Goal: Task Accomplishment & Management: Manage account settings

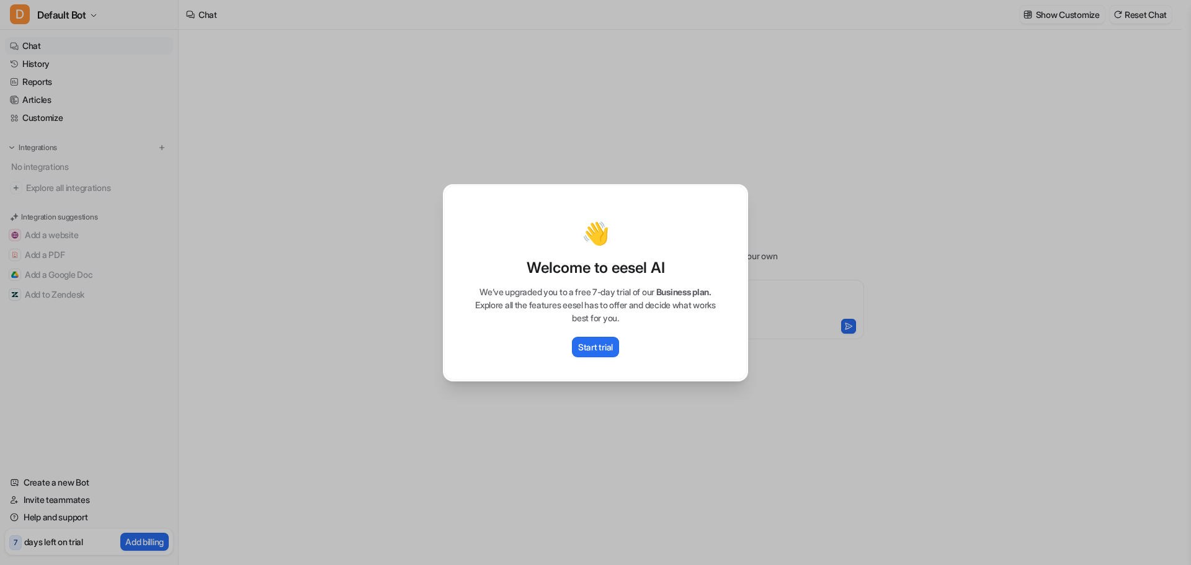
type textarea "**********"
click at [603, 342] on p "Start trial" at bounding box center [595, 347] width 35 height 13
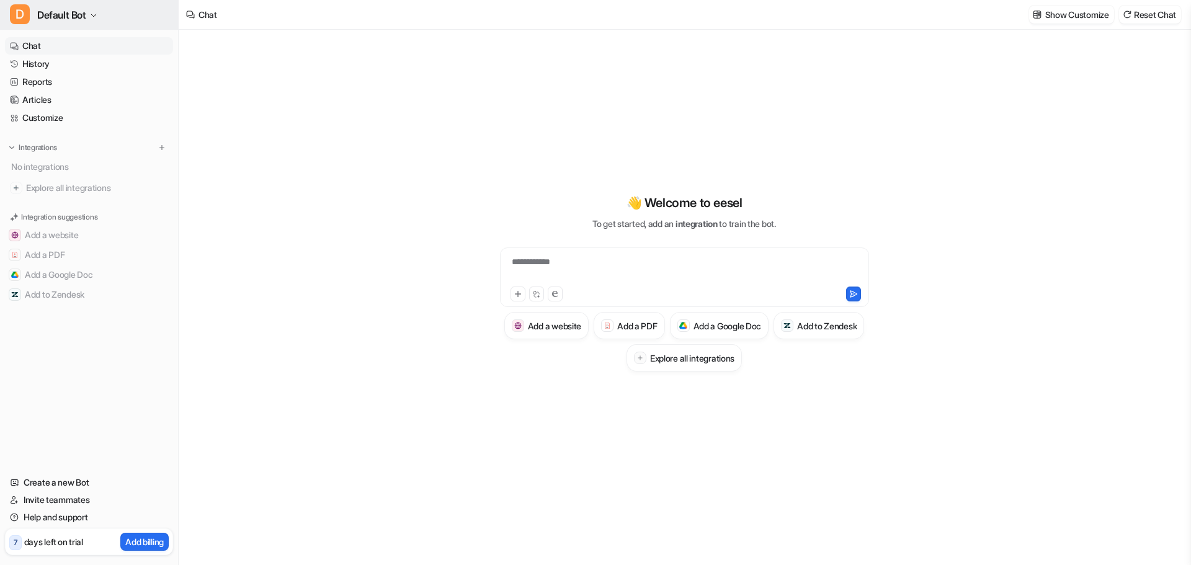
click at [29, 13] on span "D" at bounding box center [20, 14] width 20 height 20
click at [52, 117] on link "Sign out" at bounding box center [99, 120] width 171 height 20
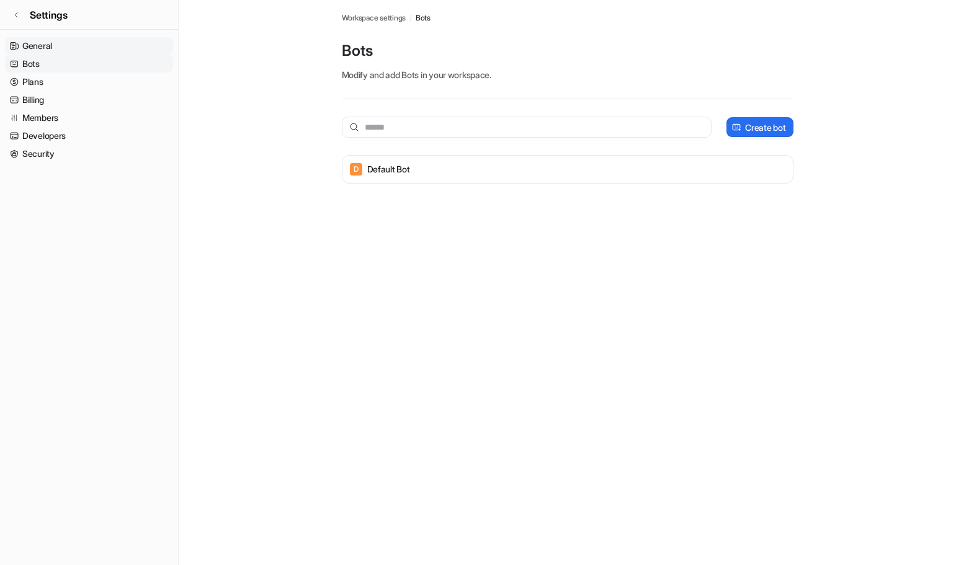
click at [48, 47] on link "General" at bounding box center [89, 45] width 168 height 17
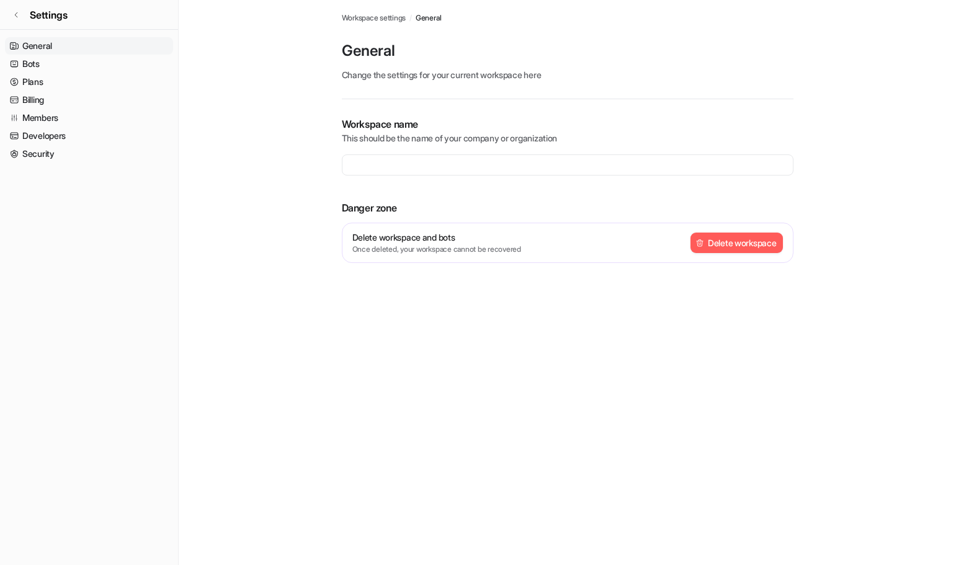
type input "**********"
click at [35, 66] on link "Bots" at bounding box center [89, 63] width 168 height 17
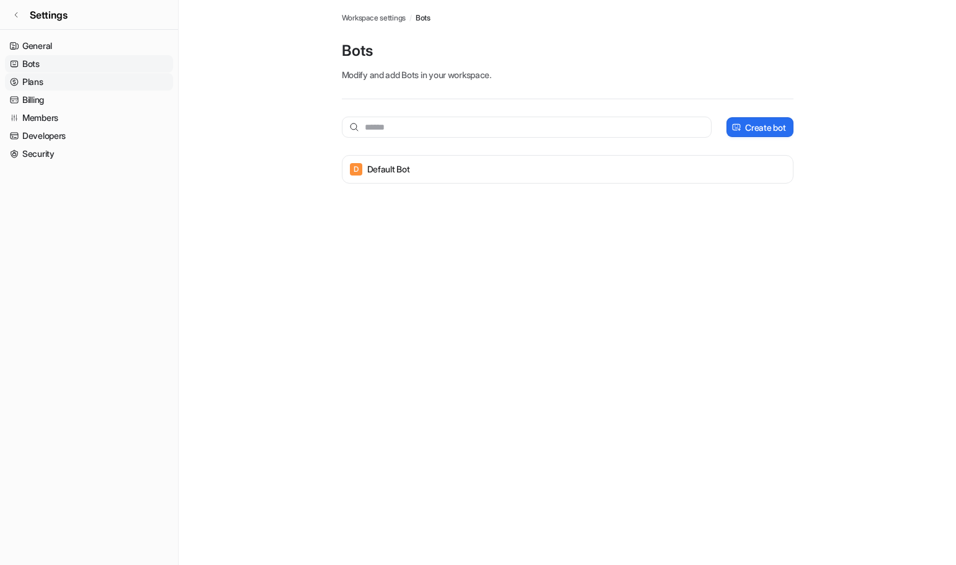
click at [35, 81] on link "Plans" at bounding box center [89, 81] width 168 height 17
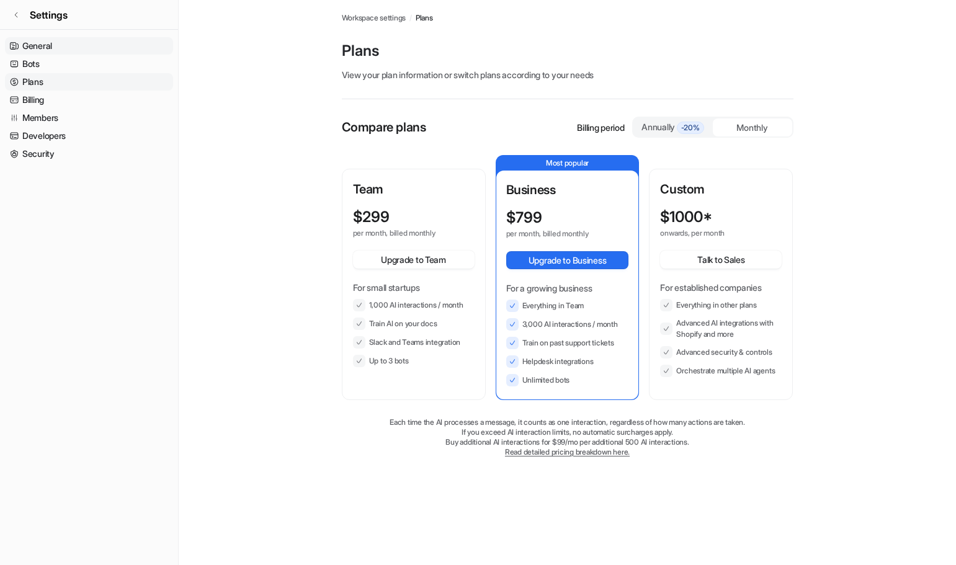
click at [35, 43] on link "General" at bounding box center [89, 45] width 168 height 17
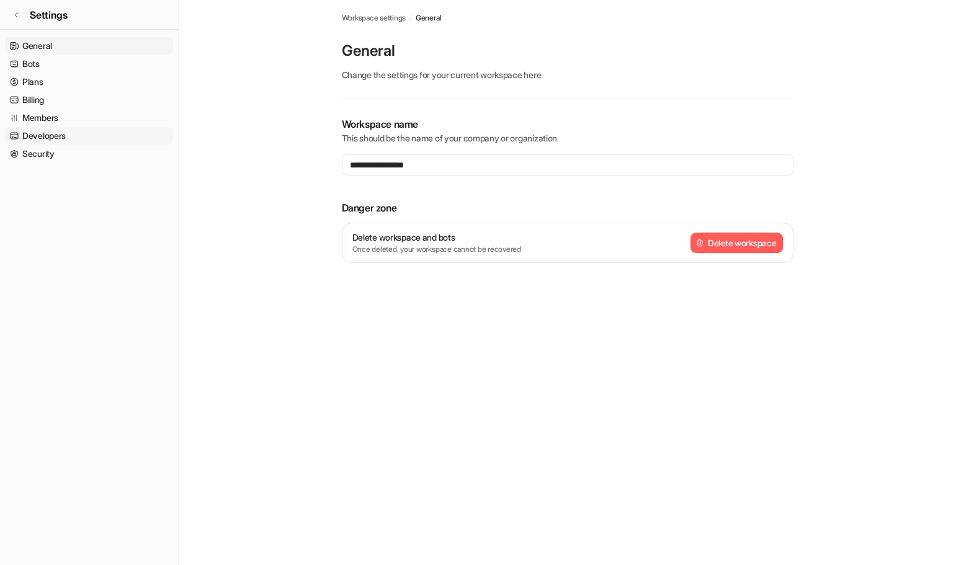
click at [41, 132] on link "Developers" at bounding box center [89, 135] width 168 height 17
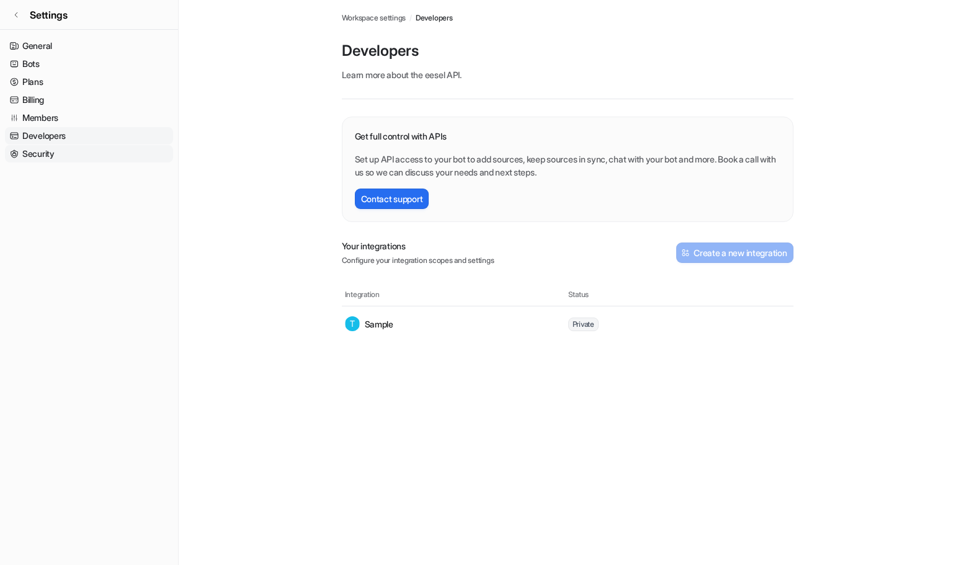
click at [43, 151] on link "Security" at bounding box center [89, 153] width 168 height 17
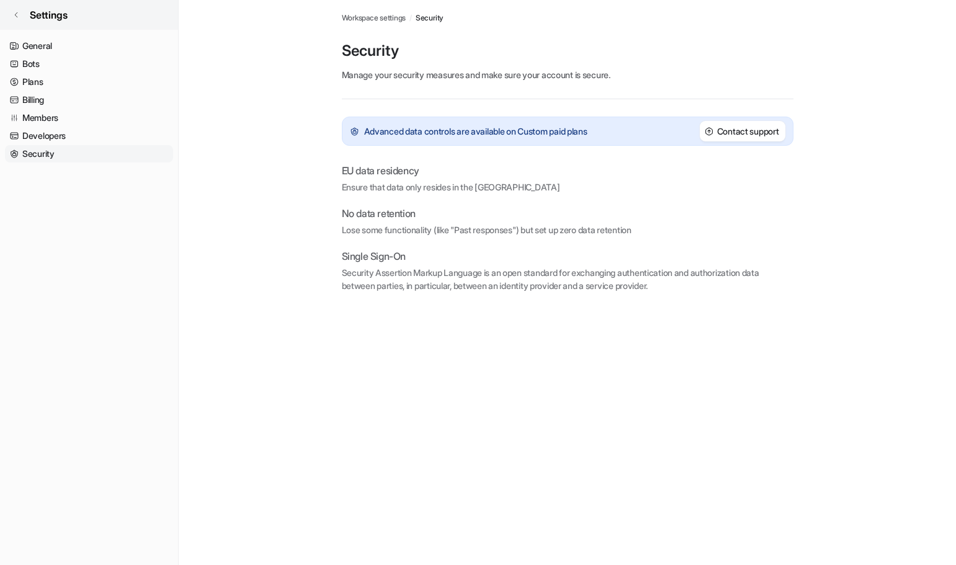
click at [18, 11] on icon at bounding box center [15, 14] width 7 height 7
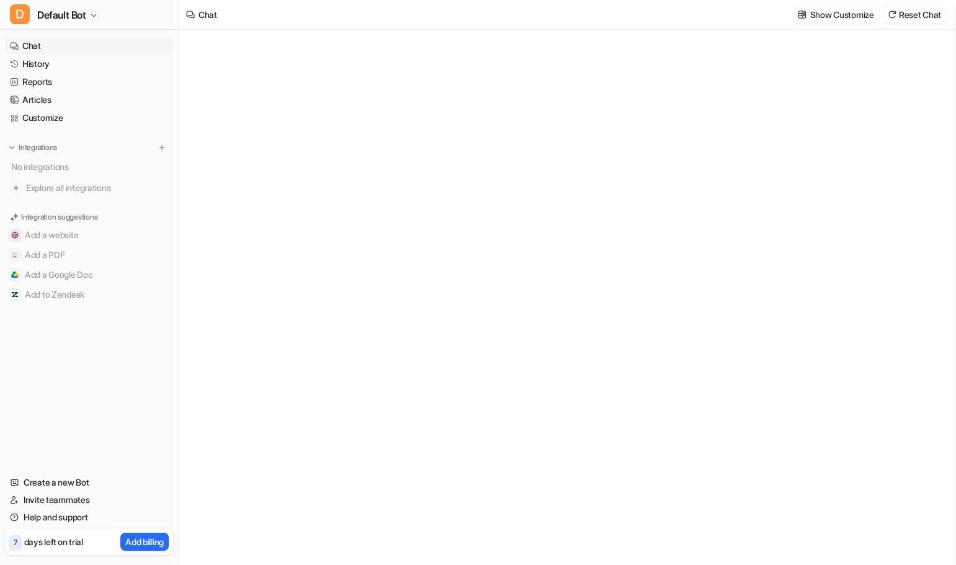
type textarea "**********"
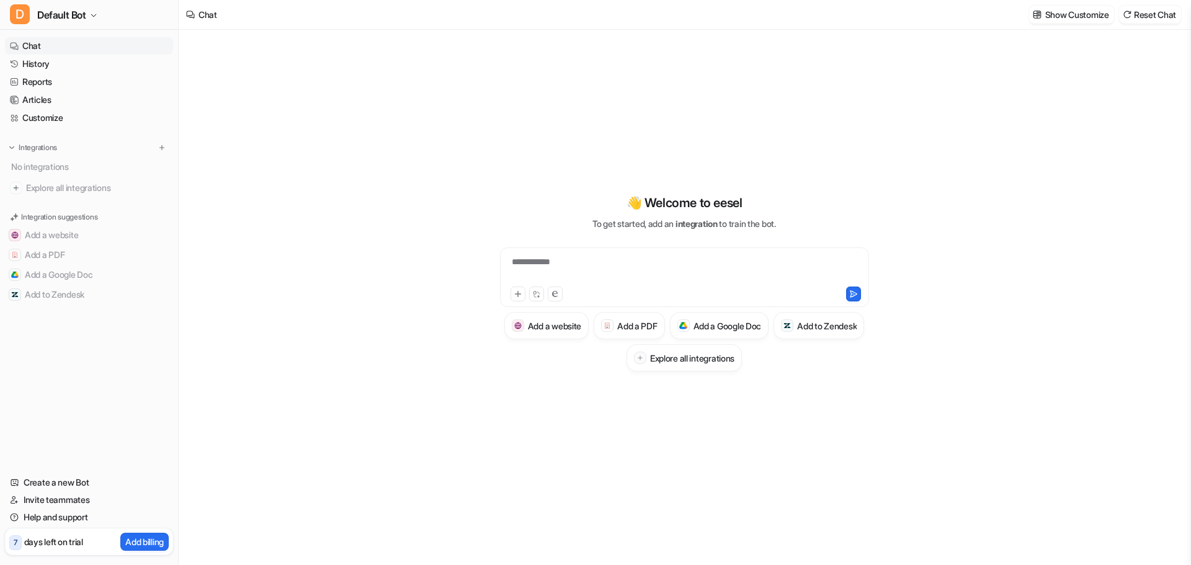
drag, startPoint x: 1135, startPoint y: 100, endPoint x: 1120, endPoint y: 100, distance: 14.3
click at [955, 100] on div "**********" at bounding box center [684, 297] width 1011 height 535
click at [25, 14] on span "D" at bounding box center [20, 14] width 20 height 20
click at [24, 14] on span "D" at bounding box center [20, 14] width 20 height 20
click at [33, 14] on button "D Default Bot" at bounding box center [89, 15] width 178 height 30
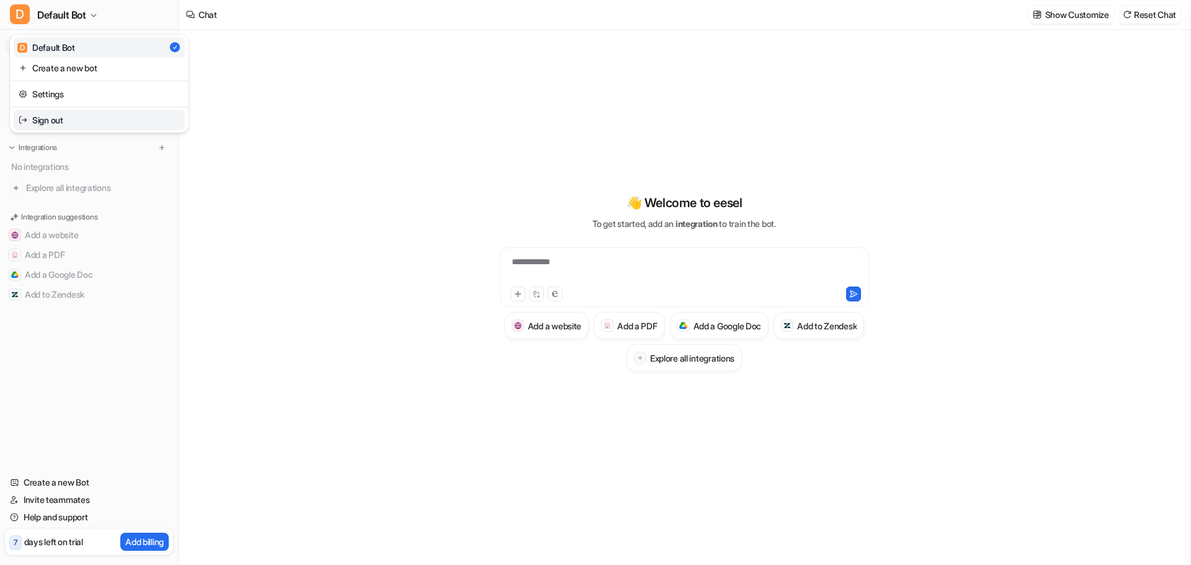
click at [65, 125] on link "Sign out" at bounding box center [99, 120] width 171 height 20
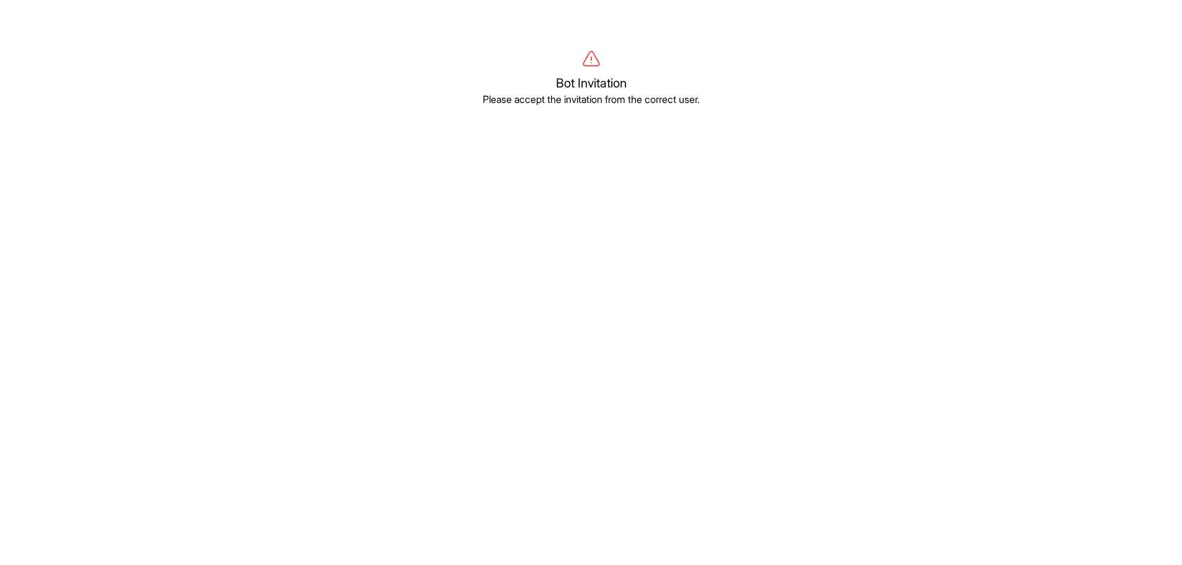
click at [845, 197] on body "Bot Invitation Please accept the invitation from the correct user." at bounding box center [591, 332] width 1182 height 565
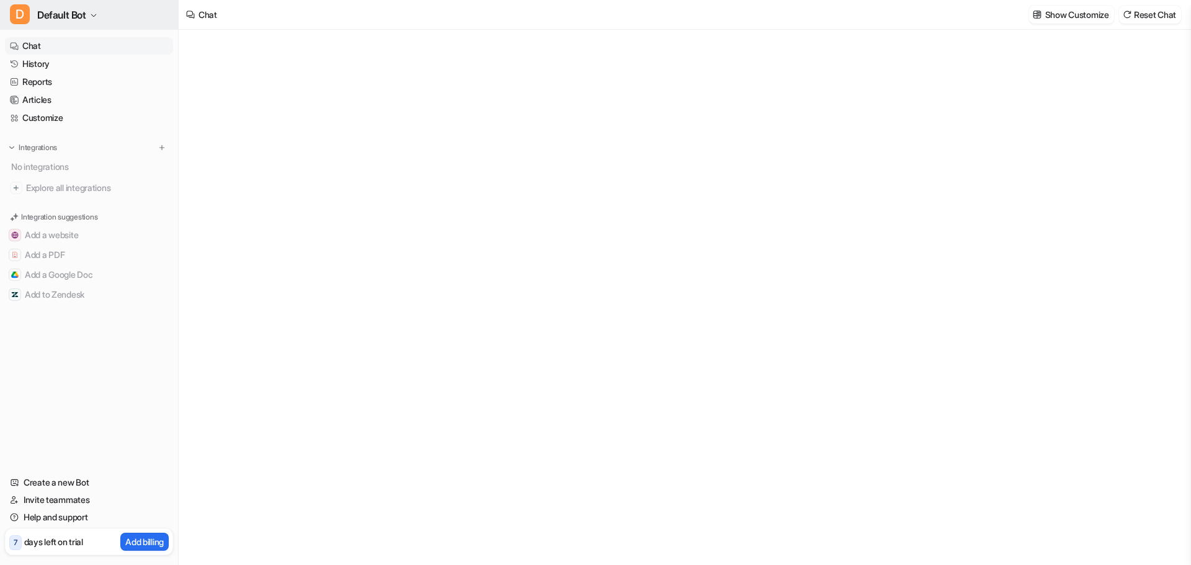
click at [38, 22] on span "Default Bot" at bounding box center [61, 14] width 49 height 17
type textarea "**********"
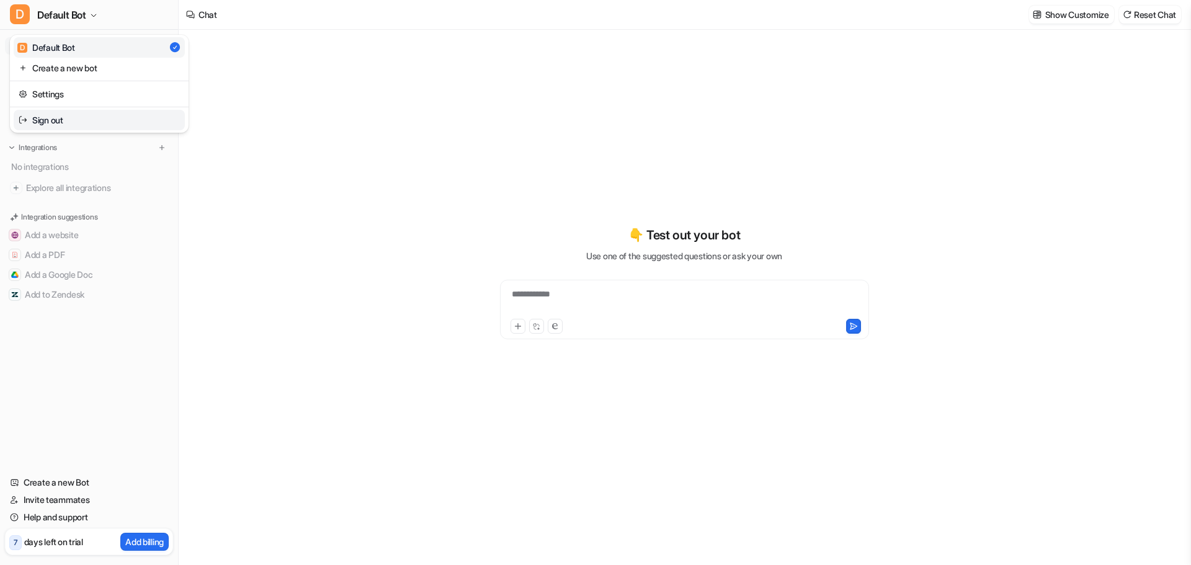
click at [38, 120] on link "Sign out" at bounding box center [99, 120] width 171 height 20
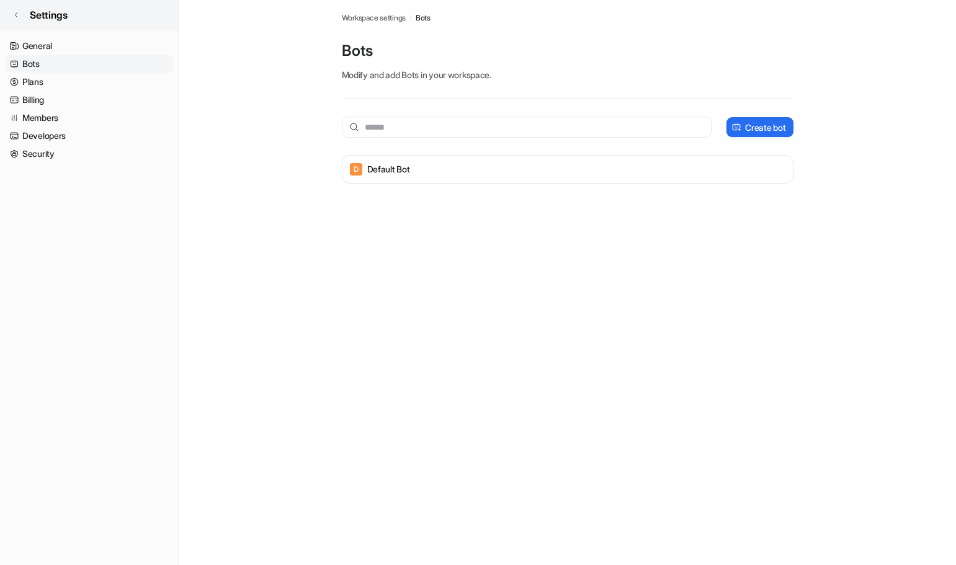
click at [34, 12] on span "Settings" at bounding box center [49, 14] width 38 height 15
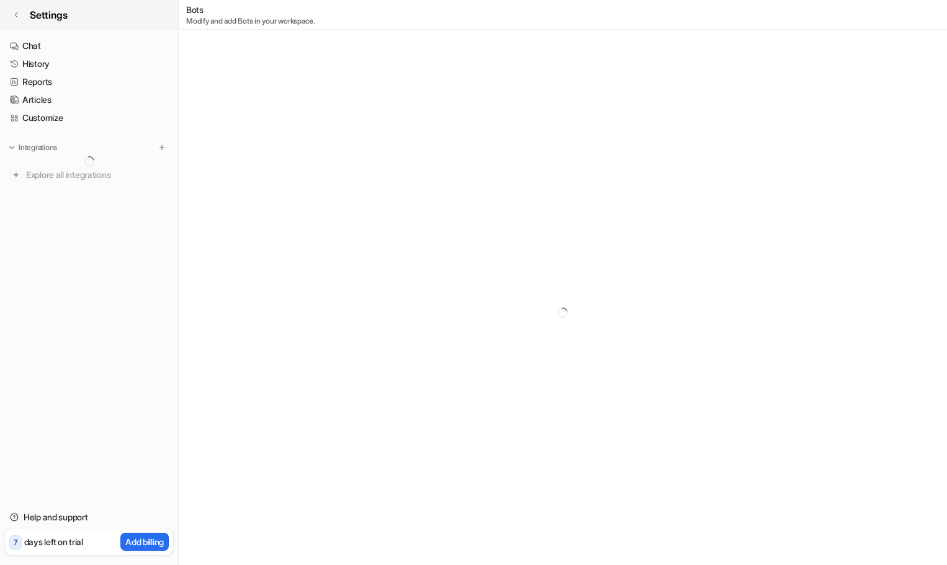
click at [55, 11] on span "Settings" at bounding box center [49, 14] width 38 height 15
click at [55, 12] on span "Settings" at bounding box center [49, 14] width 38 height 15
click at [29, 16] on link "Settings" at bounding box center [89, 15] width 178 height 30
click at [20, 16] on link "Settings" at bounding box center [89, 15] width 178 height 30
click at [16, 19] on link "Settings" at bounding box center [89, 15] width 178 height 30
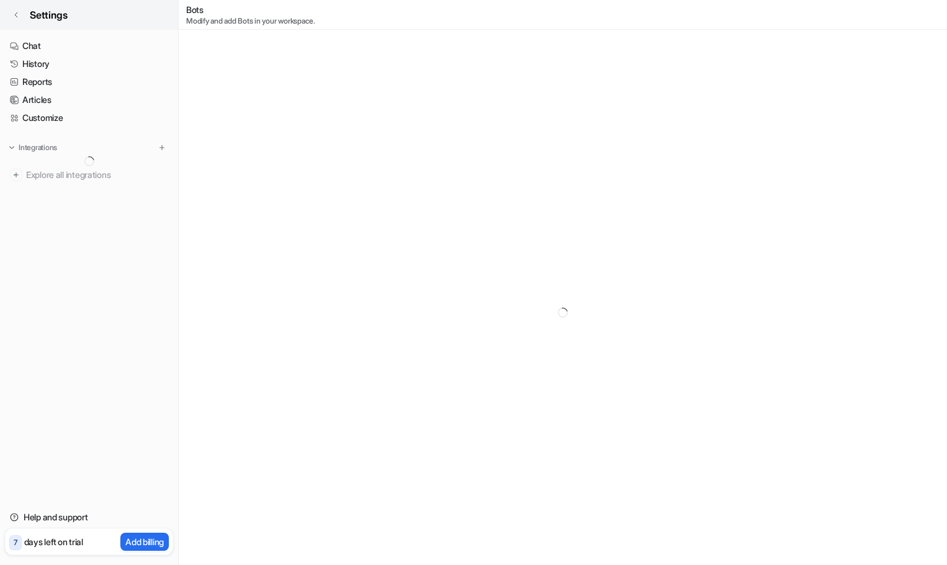
click at [37, 12] on span "Settings" at bounding box center [49, 14] width 38 height 15
click at [40, 11] on span "Settings" at bounding box center [49, 14] width 38 height 15
click at [40, 12] on span "Settings" at bounding box center [49, 14] width 38 height 15
click at [47, 11] on span "Settings" at bounding box center [49, 14] width 38 height 15
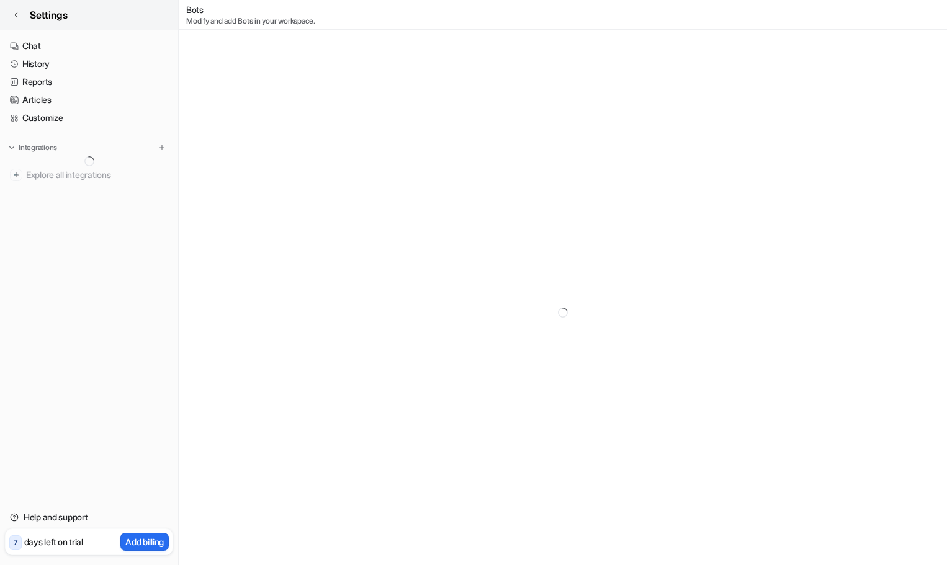
click at [48, 11] on span "Settings" at bounding box center [49, 14] width 38 height 15
click at [812, 63] on div at bounding box center [563, 312] width 768 height 565
click at [398, 88] on div at bounding box center [563, 312] width 768 height 565
click at [40, 15] on span "Settings" at bounding box center [49, 14] width 38 height 15
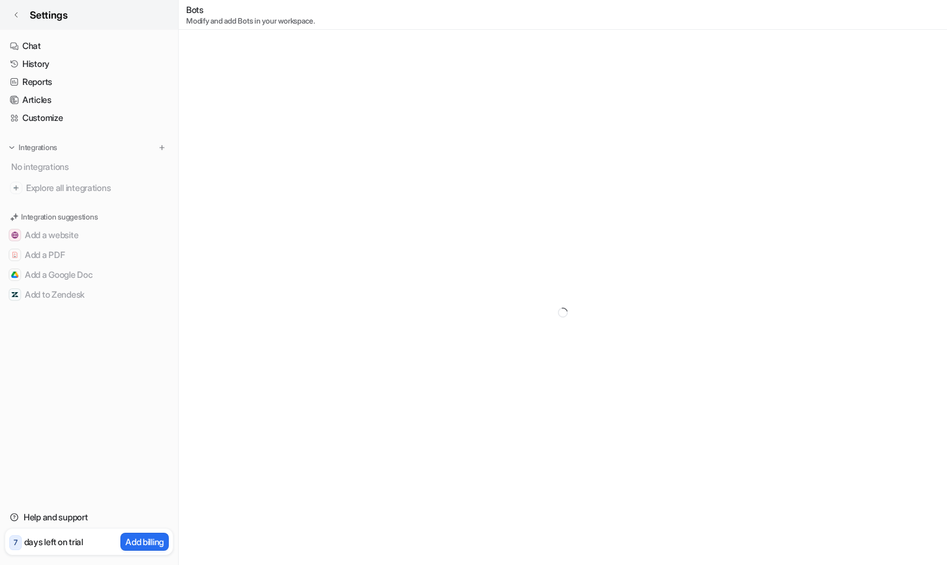
click at [8, 20] on link "Settings" at bounding box center [89, 15] width 178 height 30
click at [21, 12] on link "Settings" at bounding box center [89, 15] width 178 height 30
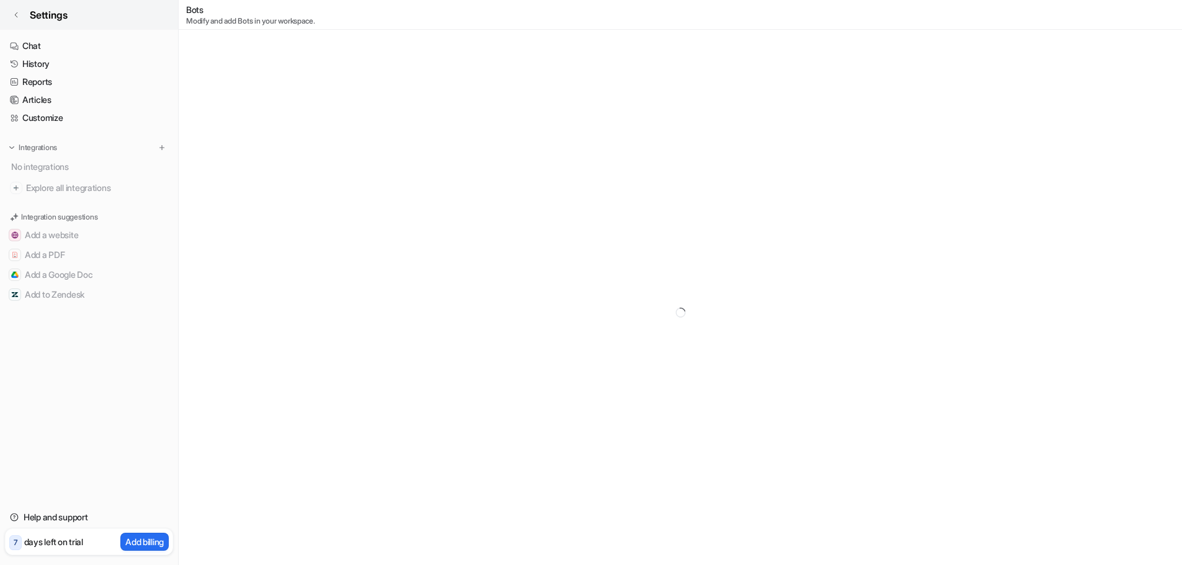
click at [53, 24] on link "Settings" at bounding box center [89, 15] width 178 height 30
click at [51, 17] on span "Settings" at bounding box center [49, 14] width 38 height 15
click at [26, 17] on link "Settings" at bounding box center [89, 15] width 178 height 30
click at [24, 15] on link "Settings" at bounding box center [89, 15] width 178 height 30
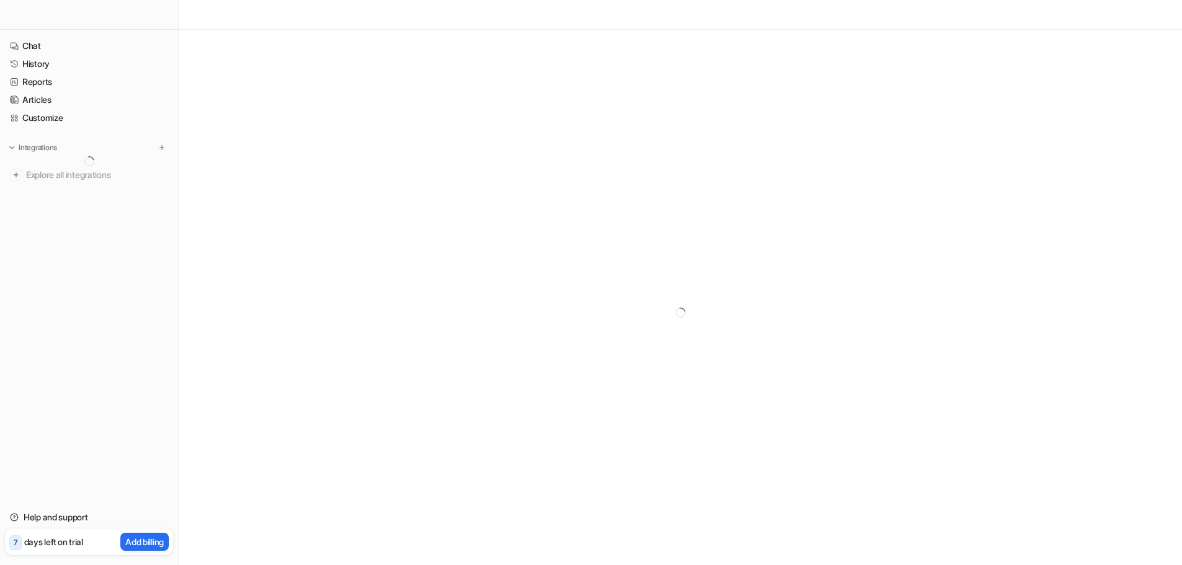
click at [26, 14] on div at bounding box center [89, 15] width 178 height 30
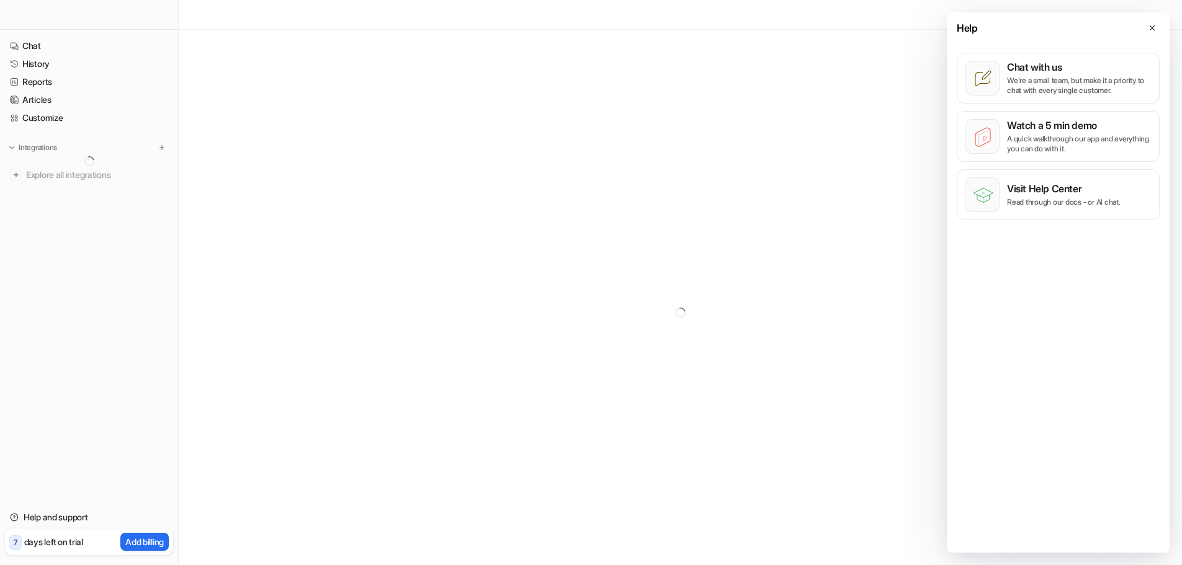
click at [525, 200] on div at bounding box center [680, 312] width 1003 height 565
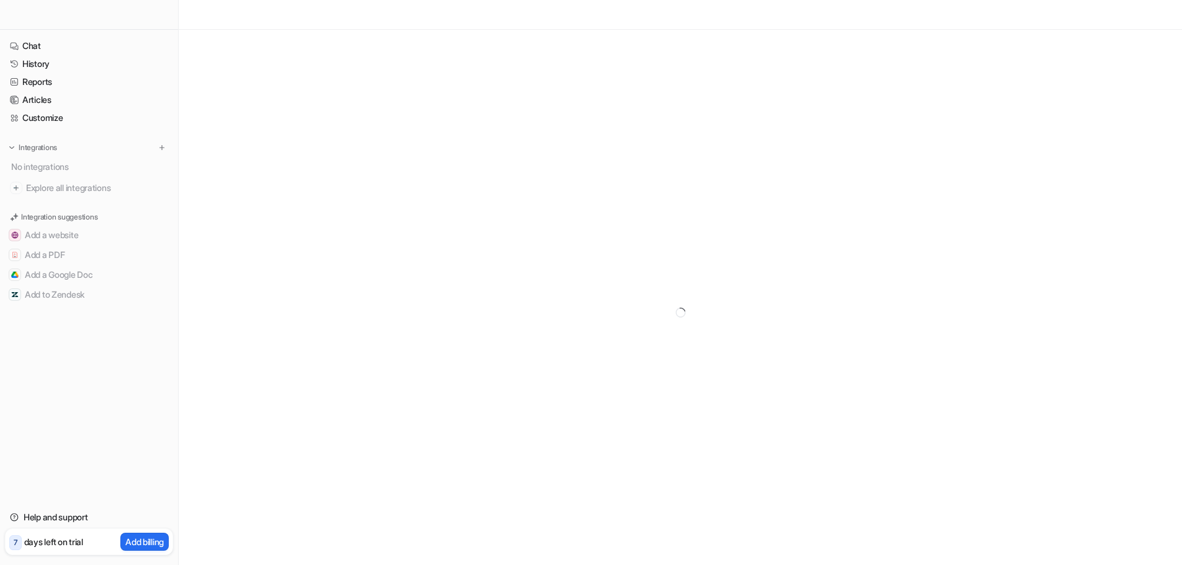
click at [40, 14] on div at bounding box center [89, 15] width 178 height 30
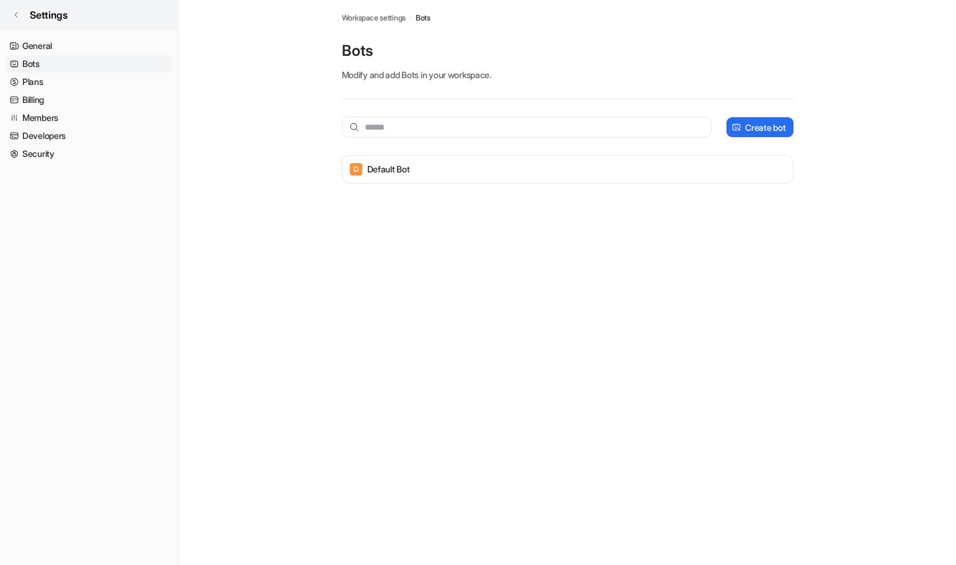
click at [44, 16] on span "Settings" at bounding box center [49, 14] width 38 height 15
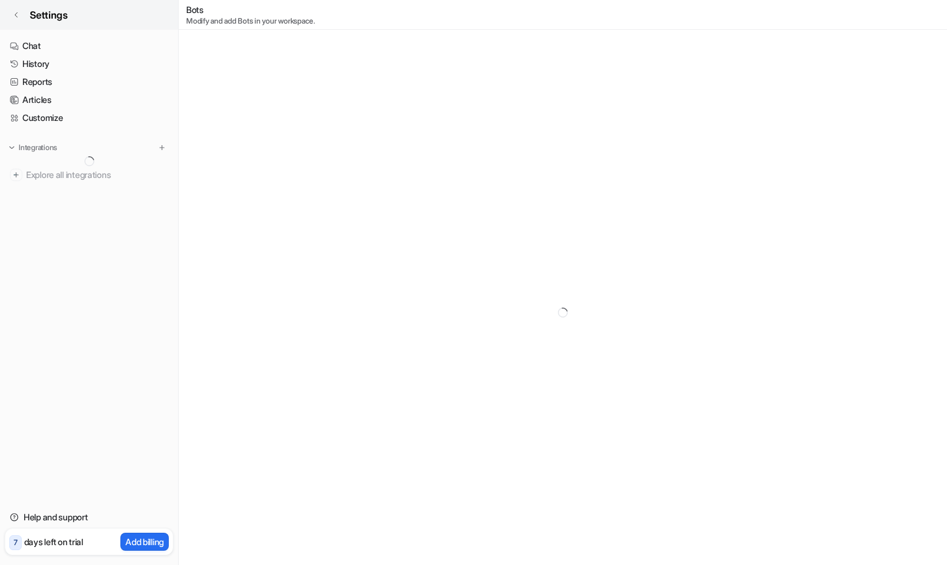
click at [68, 18] on span "Settings" at bounding box center [49, 14] width 38 height 15
click at [56, 17] on span "Settings" at bounding box center [49, 14] width 38 height 15
click at [50, 12] on span "Settings" at bounding box center [49, 14] width 38 height 15
click at [40, 12] on span "Settings" at bounding box center [49, 14] width 38 height 15
click at [20, 17] on link "Settings" at bounding box center [89, 15] width 178 height 30
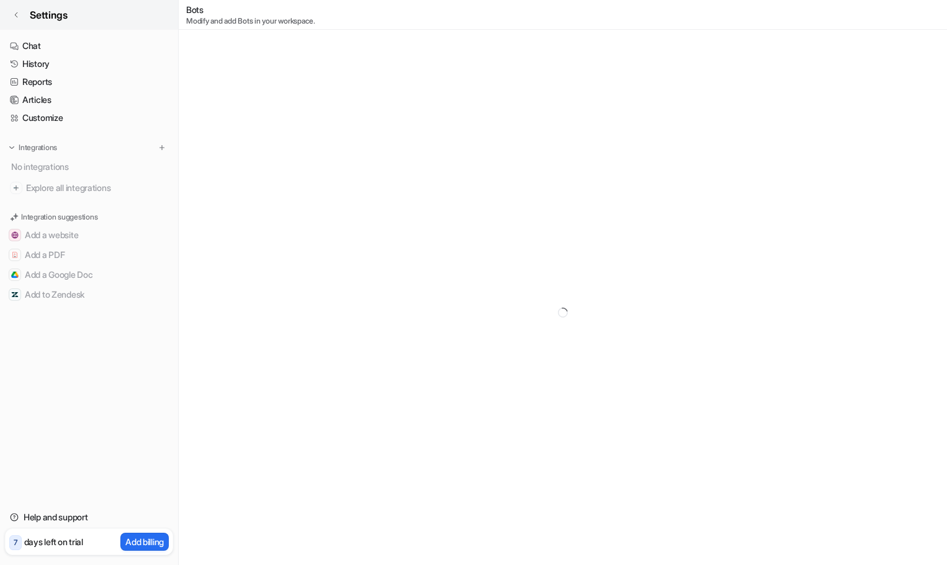
click at [52, 17] on span "Settings" at bounding box center [49, 14] width 38 height 15
click at [33, 42] on link "Chat" at bounding box center [89, 45] width 168 height 17
click at [33, 47] on link "Chat" at bounding box center [89, 45] width 168 height 17
click at [33, 61] on link "History" at bounding box center [89, 63] width 168 height 17
click at [32, 46] on link "Chat" at bounding box center [89, 45] width 168 height 17
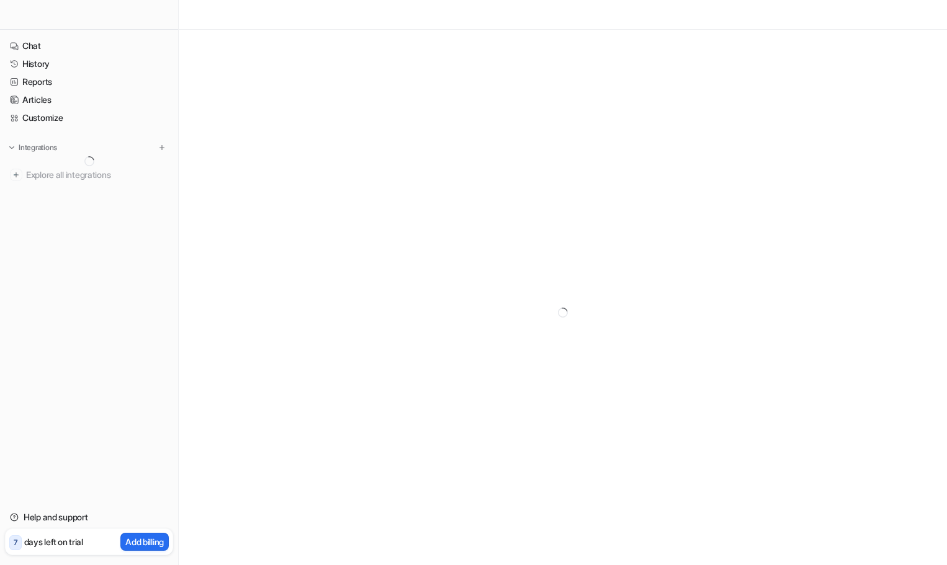
click at [705, 90] on div at bounding box center [563, 312] width 768 height 565
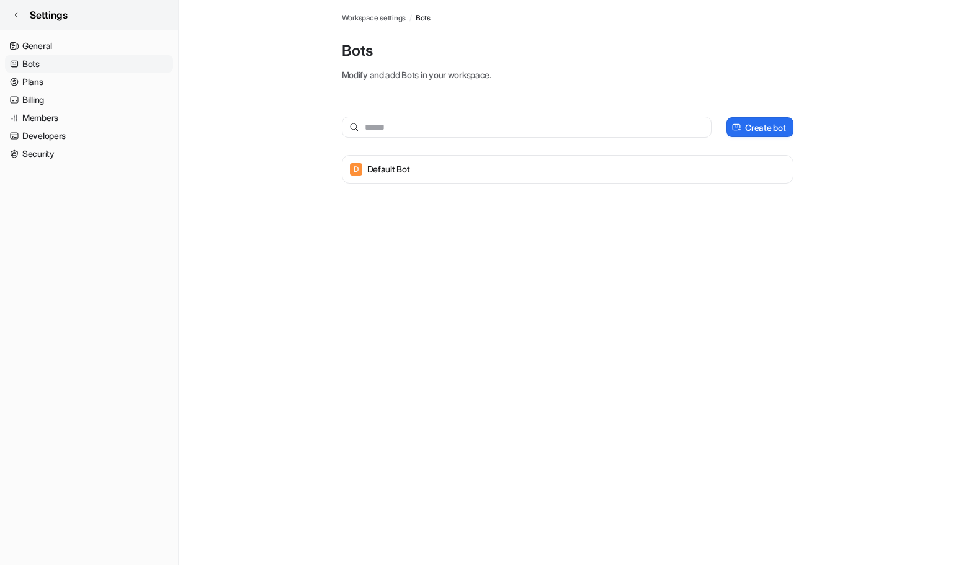
click at [19, 16] on icon at bounding box center [15, 14] width 7 height 7
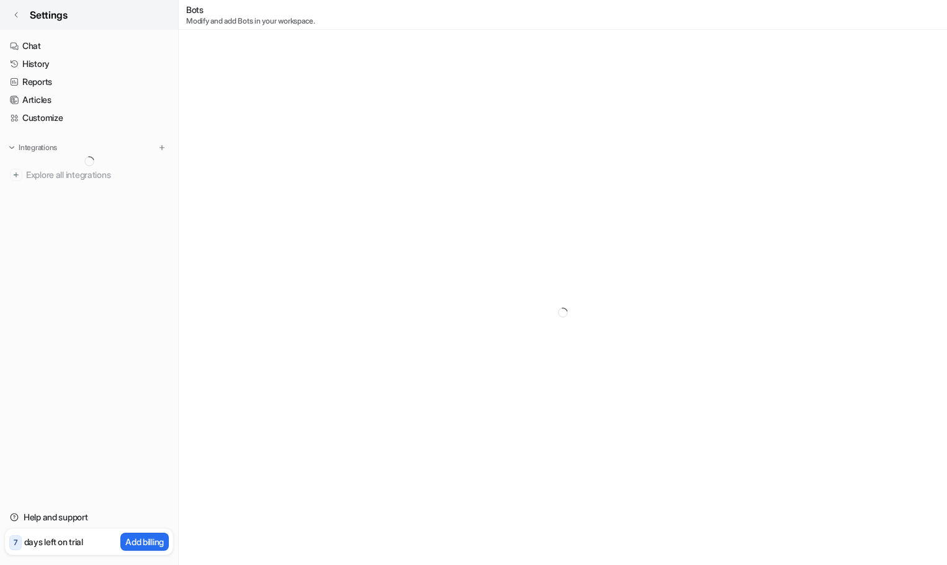
click at [58, 19] on span "Settings" at bounding box center [49, 14] width 38 height 15
click at [61, 16] on span "Settings" at bounding box center [49, 14] width 38 height 15
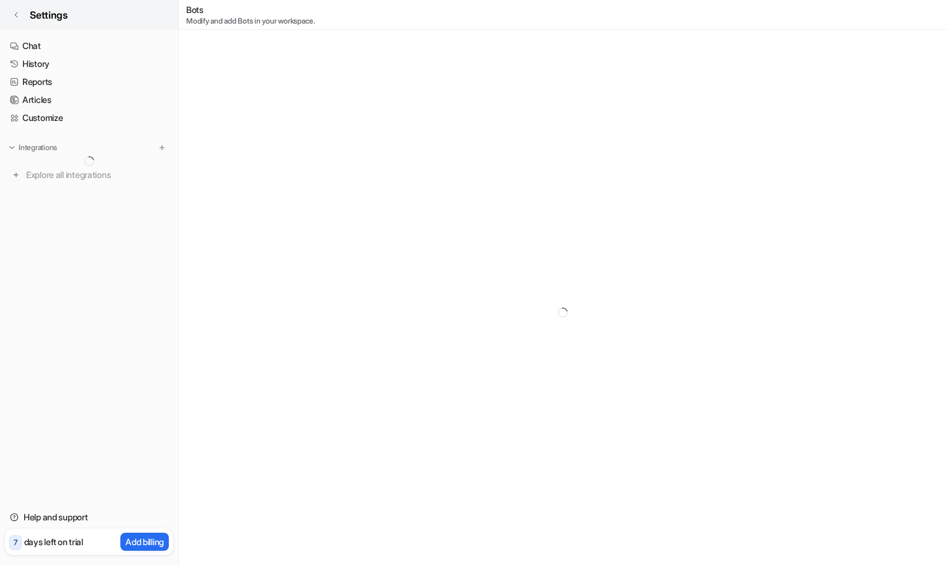
click at [61, 16] on span "Settings" at bounding box center [49, 14] width 38 height 15
click at [61, 17] on span "Settings" at bounding box center [49, 14] width 38 height 15
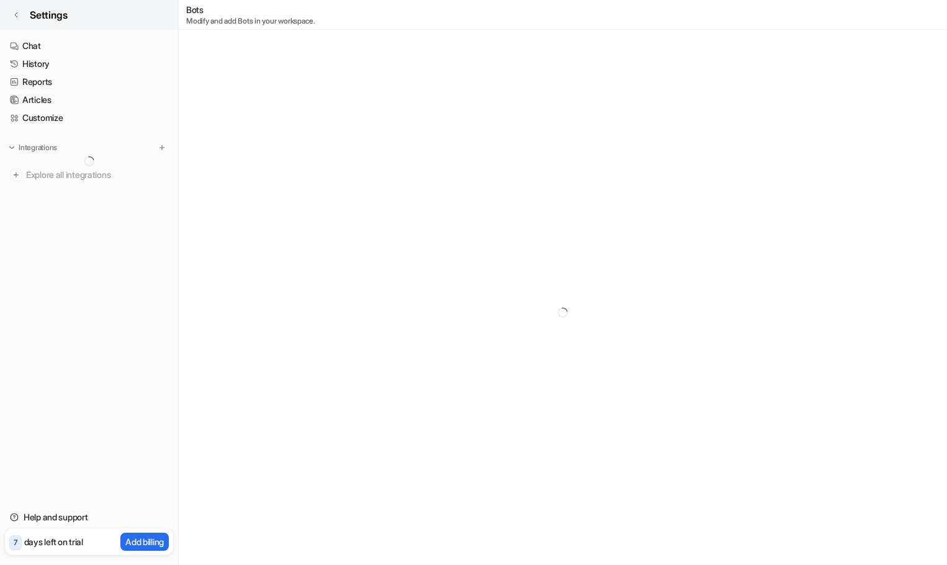
click at [61, 17] on span "Settings" at bounding box center [49, 14] width 38 height 15
click at [61, 18] on span "Settings" at bounding box center [49, 14] width 38 height 15
click at [63, 19] on span "Settings" at bounding box center [49, 14] width 38 height 15
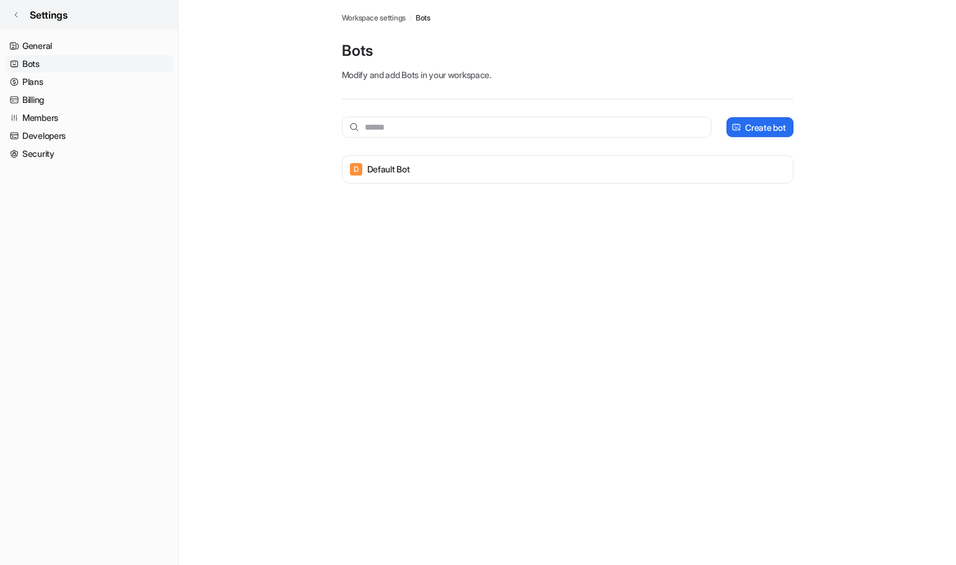
click at [53, 15] on span "Settings" at bounding box center [49, 14] width 38 height 15
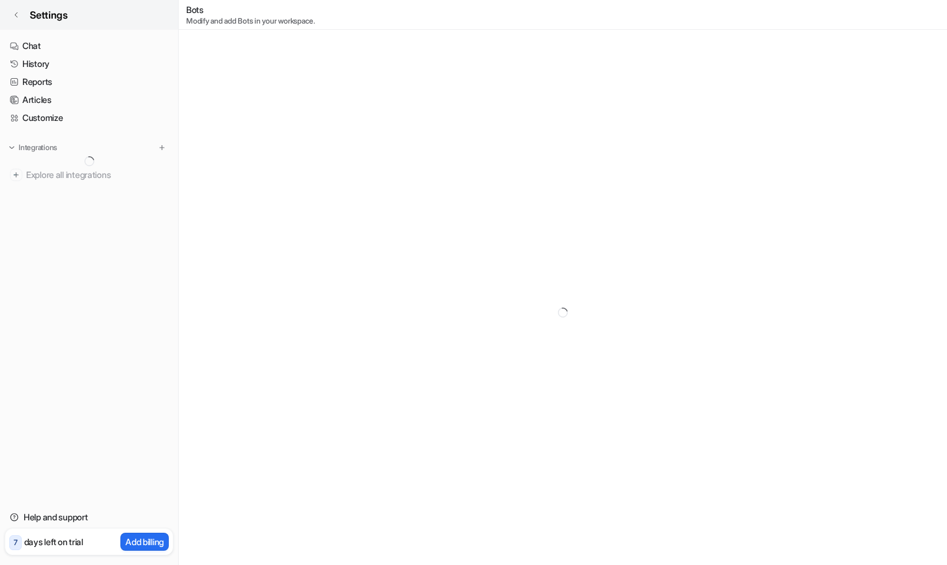
click at [17, 15] on icon at bounding box center [15, 14] width 7 height 7
click at [44, 13] on span "Settings" at bounding box center [49, 14] width 38 height 15
click at [61, 14] on span "Settings" at bounding box center [49, 14] width 38 height 15
click at [47, 104] on link "Articles" at bounding box center [89, 99] width 168 height 17
click at [47, 83] on link "Reports" at bounding box center [89, 81] width 168 height 17
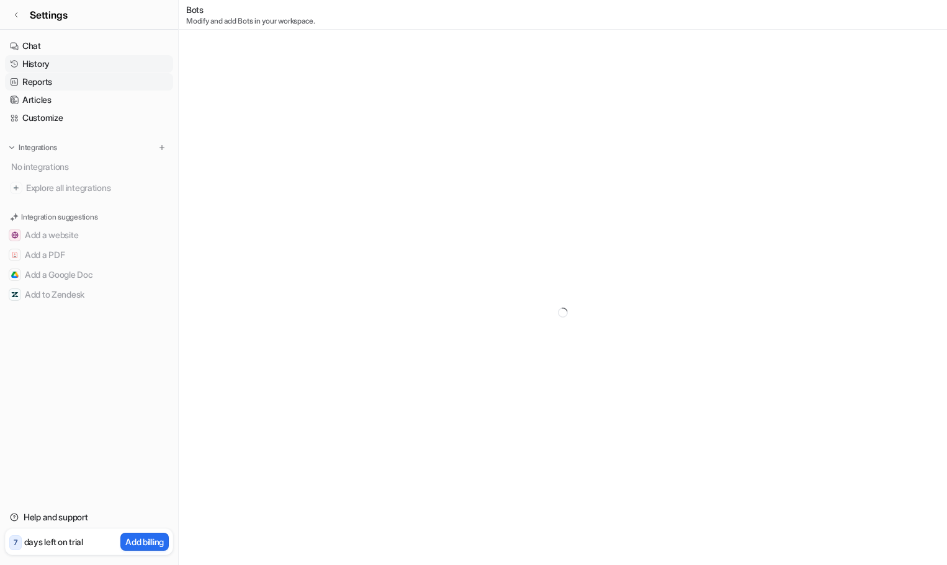
click at [33, 68] on link "History" at bounding box center [89, 63] width 168 height 17
click at [79, 122] on link "Customize" at bounding box center [89, 117] width 168 height 17
click at [43, 516] on link "Help and support" at bounding box center [89, 517] width 168 height 17
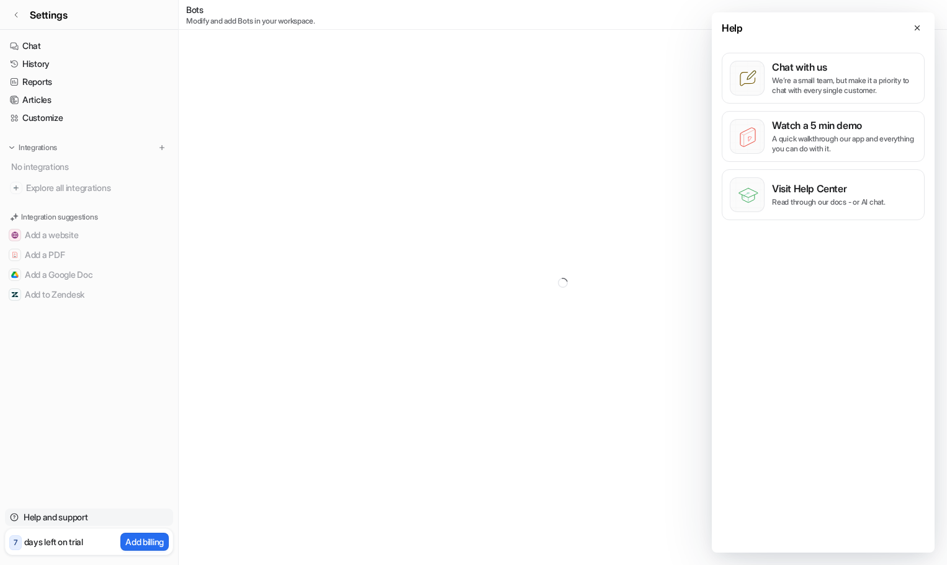
click at [43, 516] on link "Help and support" at bounding box center [89, 517] width 168 height 17
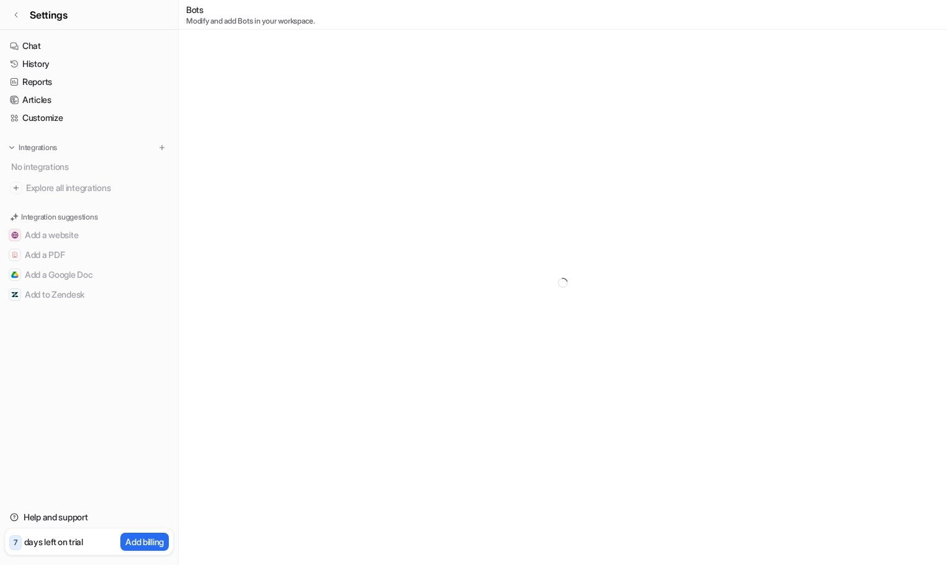
click at [300, 378] on div at bounding box center [563, 282] width 768 height 565
click at [40, 47] on link "Chat" at bounding box center [89, 45] width 168 height 17
click at [27, 13] on link "Settings" at bounding box center [89, 15] width 178 height 30
click at [19, 14] on icon at bounding box center [15, 14] width 7 height 7
click at [42, 9] on span "Settings" at bounding box center [49, 14] width 38 height 15
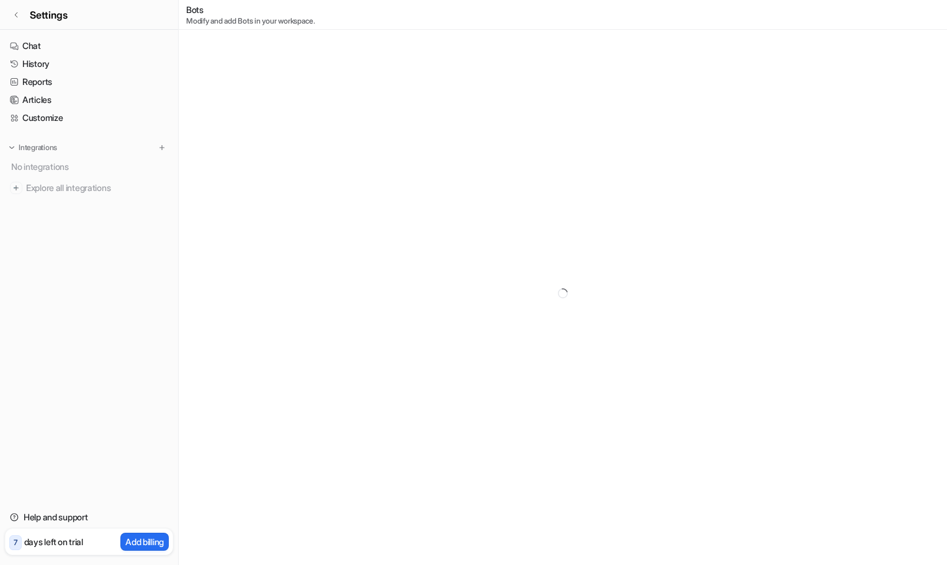
scroll to position [30, 0]
